Goal: Information Seeking & Learning: Learn about a topic

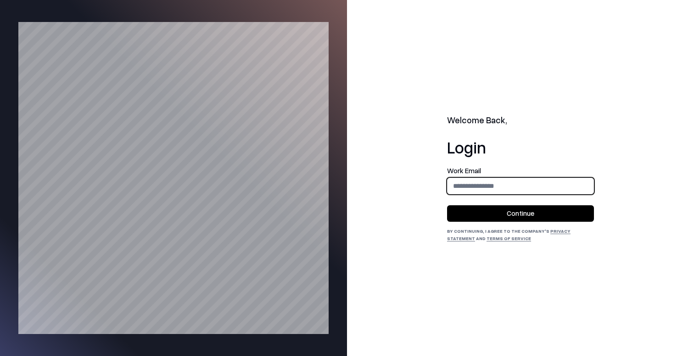
click at [478, 182] on input "email" at bounding box center [520, 186] width 146 height 17
type input "**********"
click at [504, 211] on button "Continue" at bounding box center [520, 213] width 147 height 17
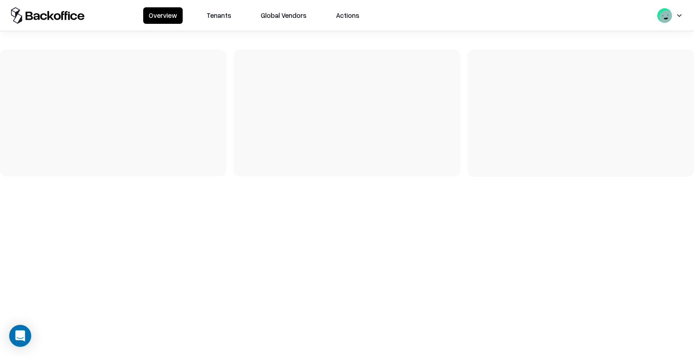
click at [210, 10] on button "Tenants" at bounding box center [219, 15] width 36 height 17
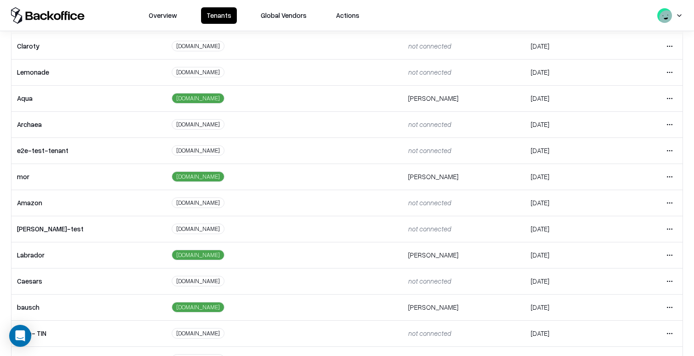
scroll to position [175, 0]
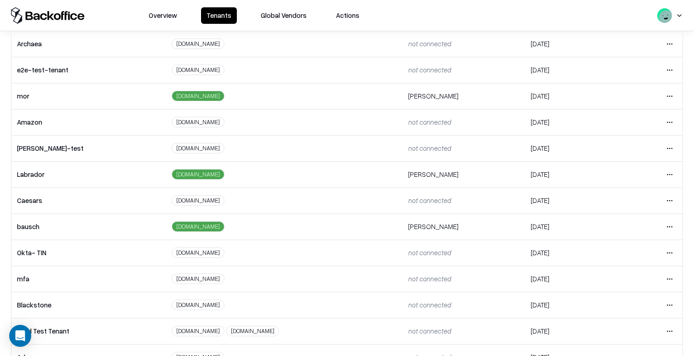
click at [668, 196] on html "Overview Tenants Global Vendors Actions Tenants Add Tenant Tenant name Domain A…" at bounding box center [347, 178] width 694 height 356
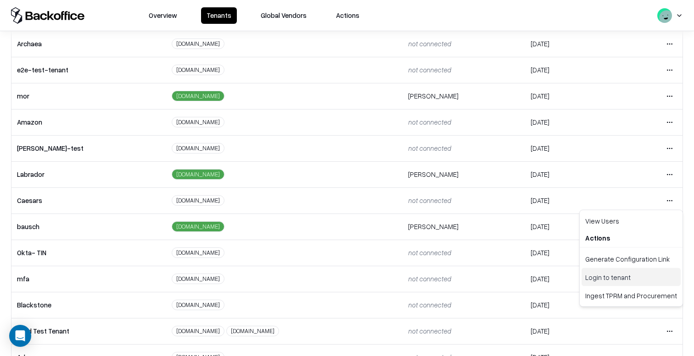
click at [598, 277] on div "Login to tenant" at bounding box center [630, 277] width 99 height 18
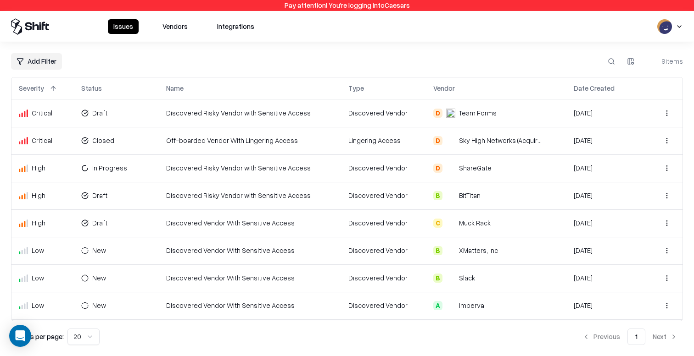
click at [169, 34] on div "Issues Vendors Integrations" at bounding box center [135, 26] width 249 height 17
click at [173, 190] on td "Discovered Risky Vendor with Sensitive Access" at bounding box center [250, 196] width 182 height 28
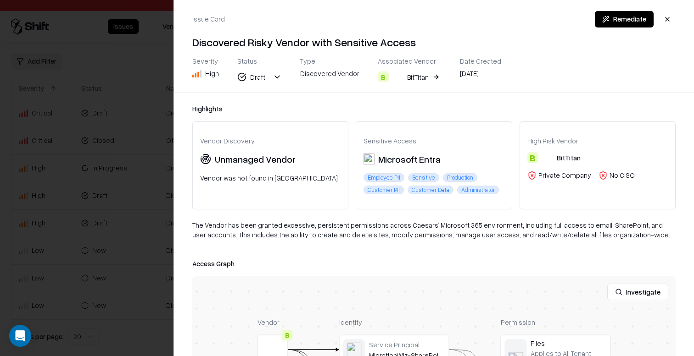
click at [398, 77] on div "BitTitan" at bounding box center [410, 77] width 36 height 11
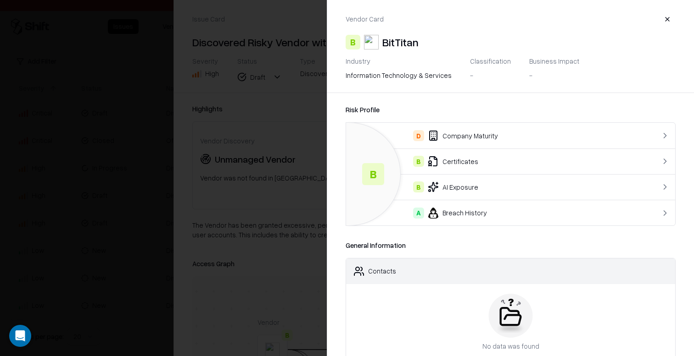
click at [461, 130] on div "D Company Maturity" at bounding box center [491, 135] width 277 height 11
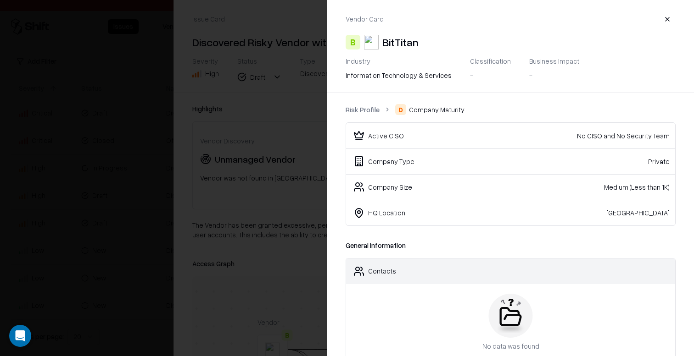
click at [388, 138] on div "Active CISO" at bounding box center [386, 136] width 36 height 10
click at [388, 169] on td "Company Type" at bounding box center [415, 162] width 139 height 26
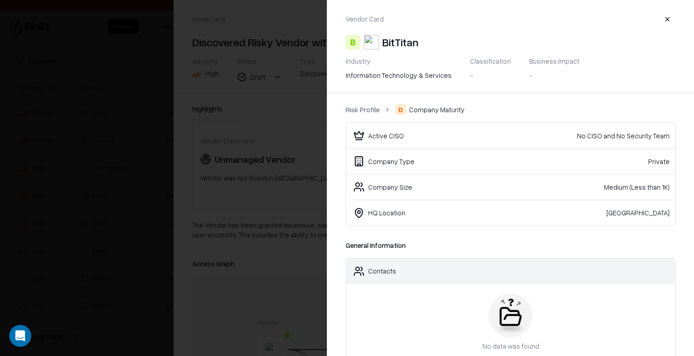
click at [384, 183] on div "Company Size" at bounding box center [390, 188] width 44 height 10
click at [383, 209] on div "HQ Location" at bounding box center [386, 213] width 37 height 10
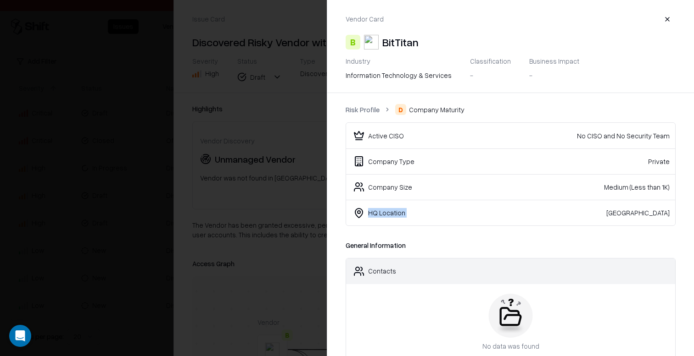
click at [383, 209] on div "HQ Location" at bounding box center [386, 213] width 37 height 10
click at [391, 151] on td "Company Type" at bounding box center [415, 162] width 139 height 26
click at [250, 156] on div at bounding box center [347, 178] width 694 height 356
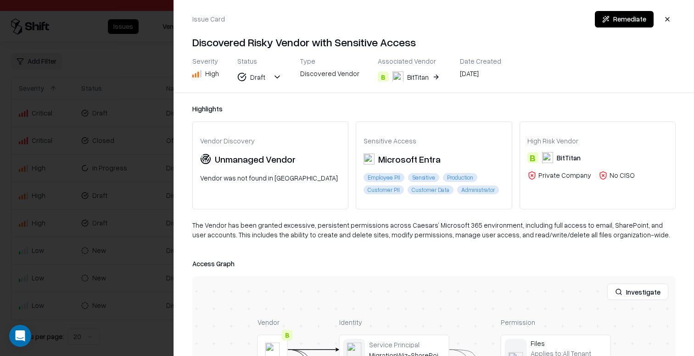
click at [75, 97] on div at bounding box center [347, 178] width 694 height 356
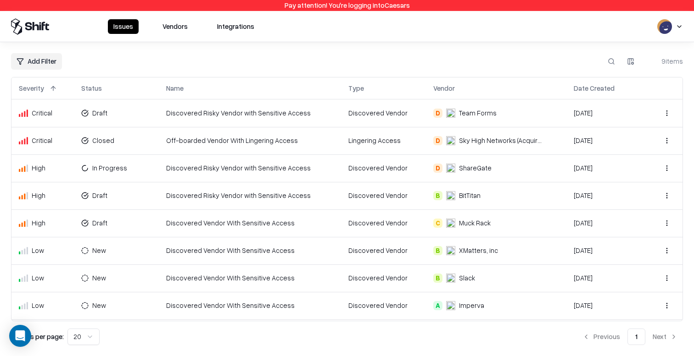
click at [164, 31] on button "Vendors" at bounding box center [175, 26] width 36 height 15
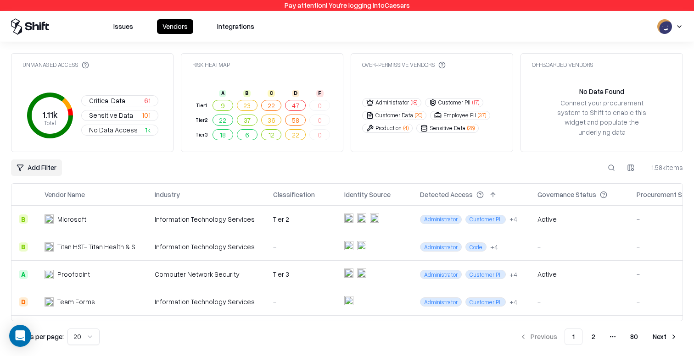
click at [98, 206] on td "Microsoft" at bounding box center [92, 220] width 110 height 28
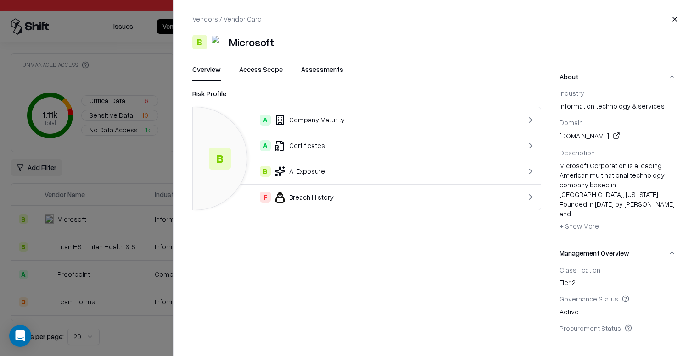
scroll to position [13, 0]
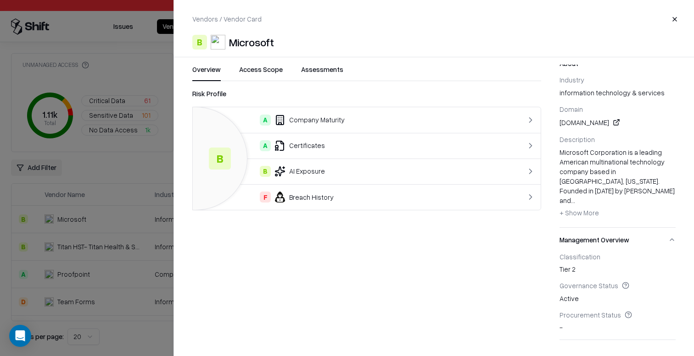
click at [570, 209] on span "+ Show More" at bounding box center [578, 213] width 39 height 8
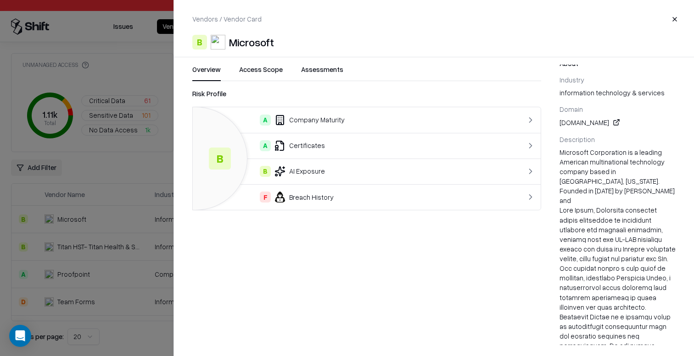
scroll to position [0, 0]
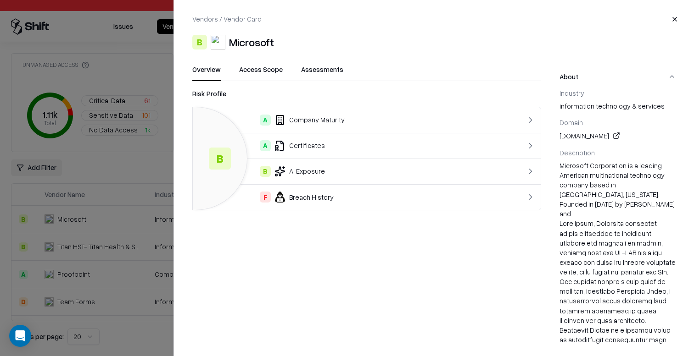
click at [565, 106] on div "Industry information technology & services" at bounding box center [617, 100] width 116 height 22
click at [563, 140] on div "[DOMAIN_NAME]" at bounding box center [617, 135] width 116 height 11
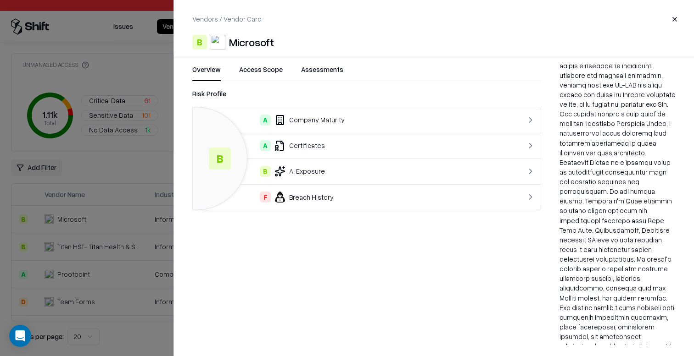
scroll to position [294, 0]
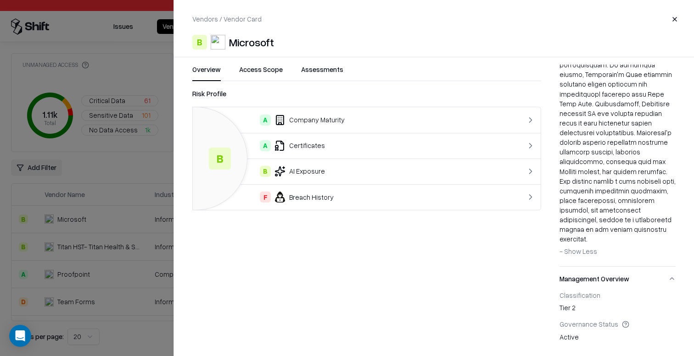
click at [293, 121] on div "A Company Maturity" at bounding box center [347, 120] width 294 height 11
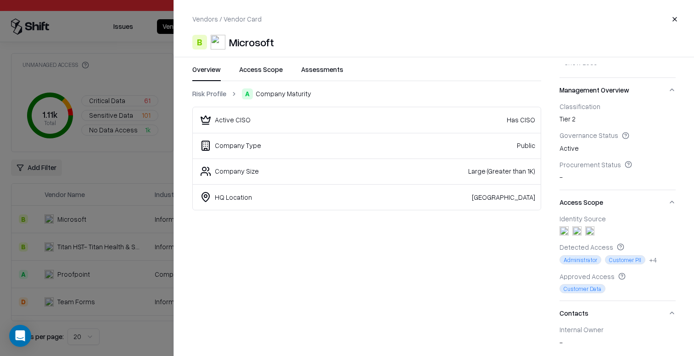
scroll to position [0, 0]
